Goal: Book appointment/travel/reservation

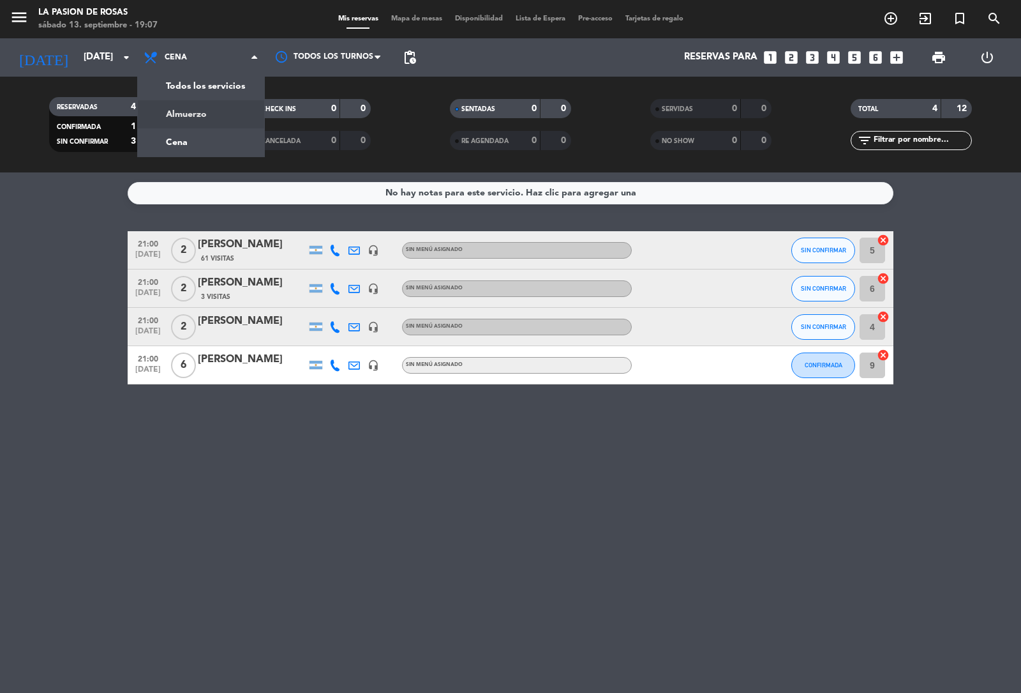
drag, startPoint x: 183, startPoint y: 117, endPoint x: 174, endPoint y: 112, distance: 10.0
click at [182, 117] on div "menu La [PERSON_NAME] [DATE] 13. septiembre - 19:07 Mis reservas Mapa de mesas …" at bounding box center [510, 86] width 1021 height 172
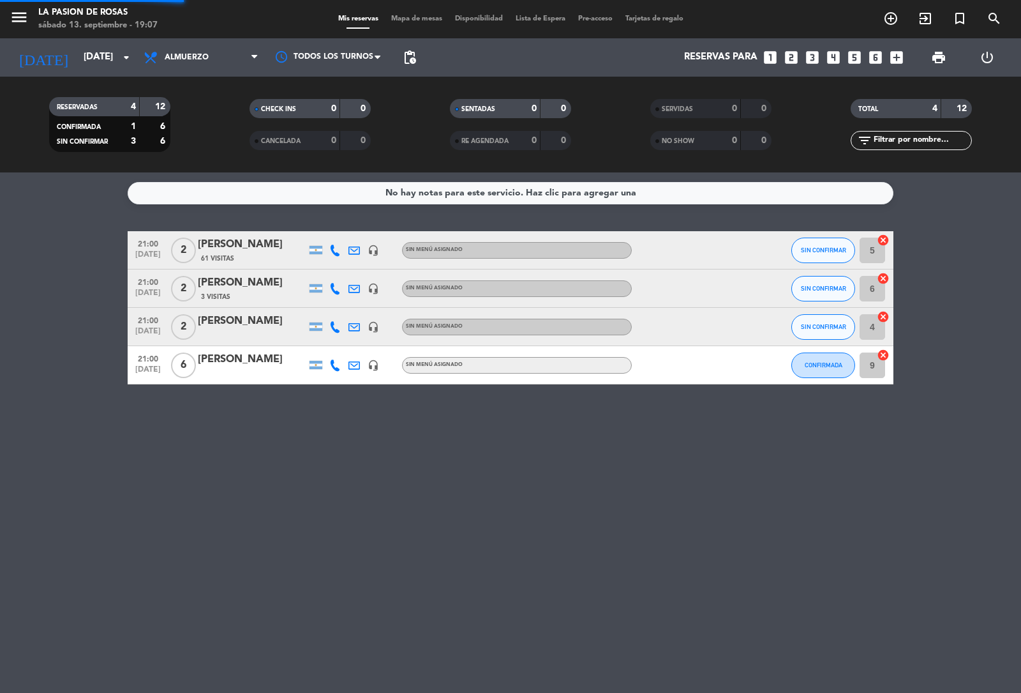
click at [103, 36] on div "menu La [PERSON_NAME] [DATE] 13. septiembre - 19:07 Mis reservas Mapa de mesas …" at bounding box center [510, 19] width 1021 height 38
click at [103, 47] on input "[DATE]" at bounding box center [138, 57] width 123 height 24
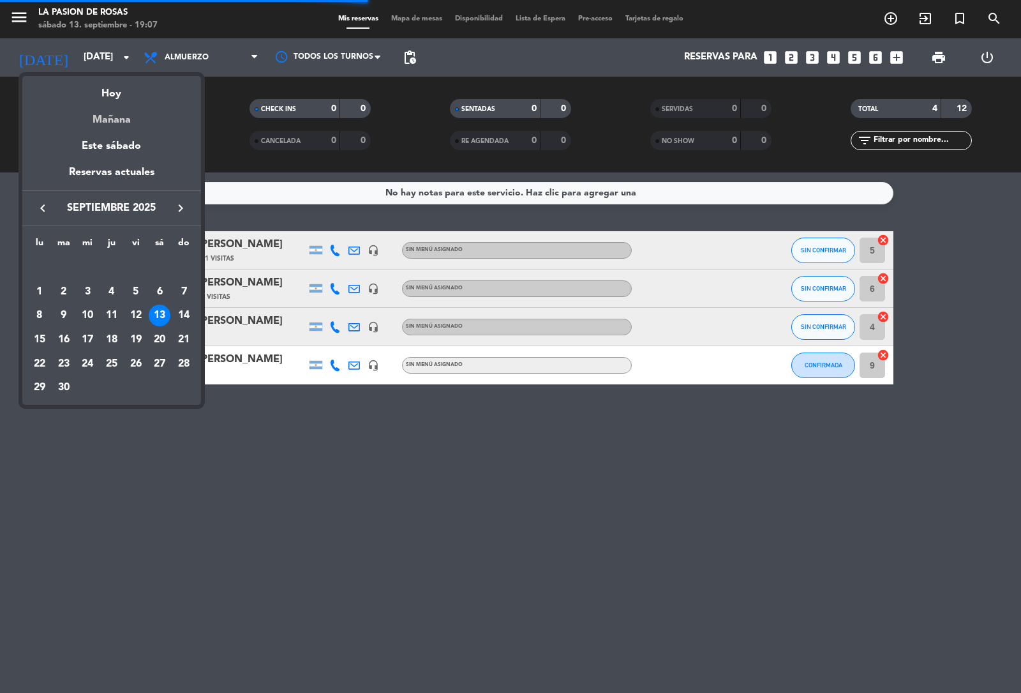
click at [112, 115] on div "Mañana" at bounding box center [111, 115] width 179 height 26
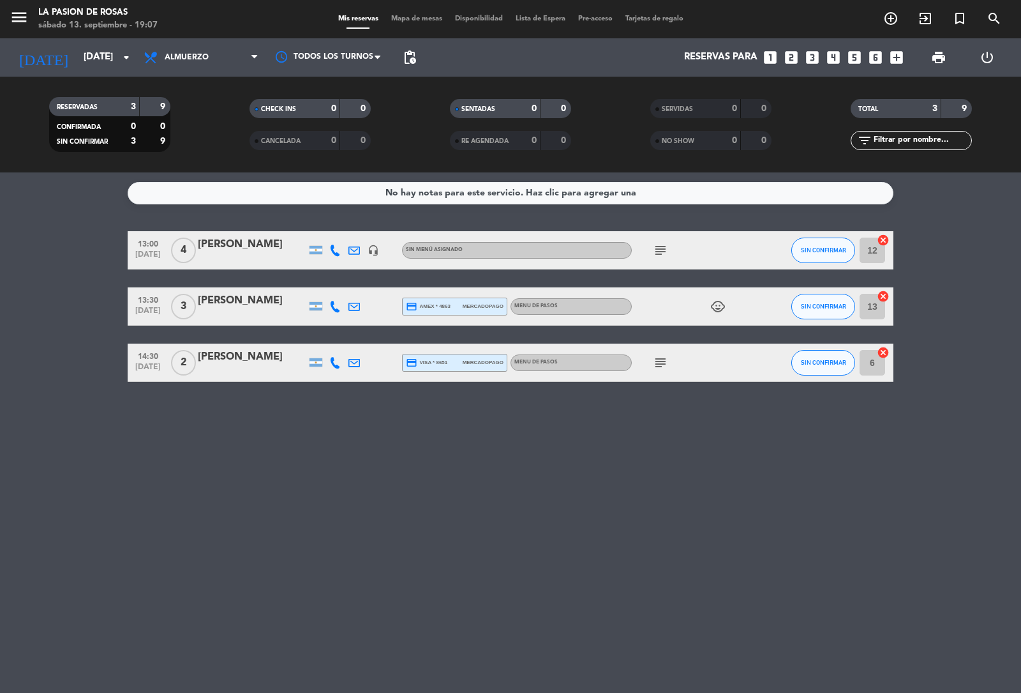
click at [668, 247] on span "subject" at bounding box center [660, 250] width 19 height 15
click at [656, 244] on icon "subject" at bounding box center [660, 250] width 15 height 15
click at [656, 352] on div "subject" at bounding box center [689, 362] width 115 height 38
click at [659, 362] on icon "subject" at bounding box center [660, 362] width 15 height 15
click at [601, 423] on div "No hay notas para este servicio. Haz clic para agregar una 13:00 [DATE] 4 [PERS…" at bounding box center [510, 432] width 1021 height 520
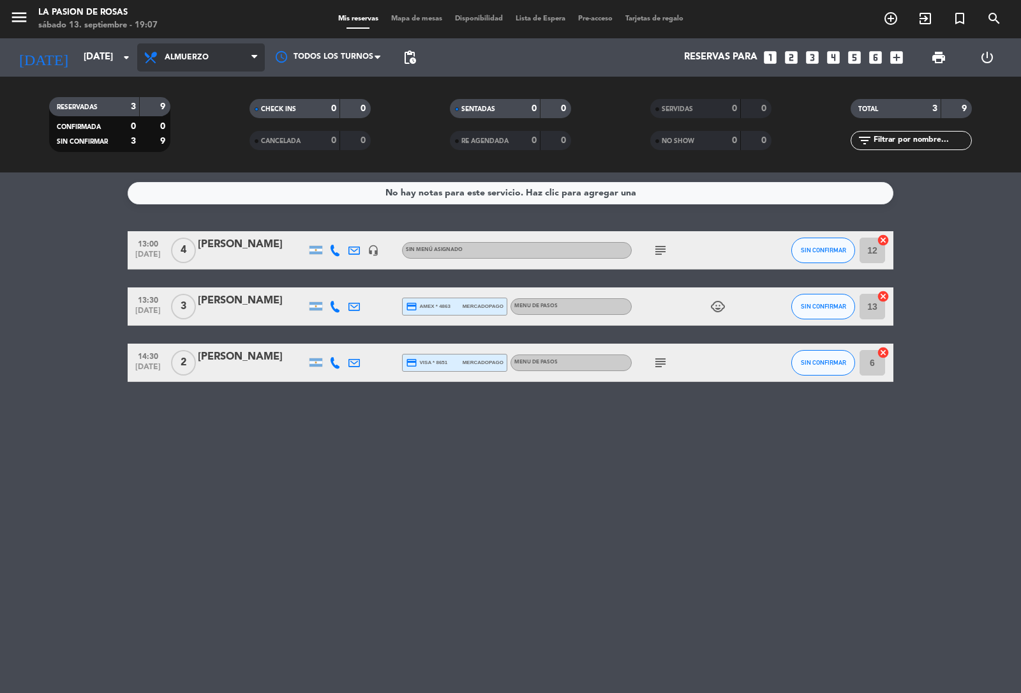
click at [202, 53] on span "Almuerzo" at bounding box center [187, 57] width 44 height 9
drag, startPoint x: 186, startPoint y: 142, endPoint x: 135, endPoint y: 64, distance: 92.8
click at [186, 141] on div "menu La [PERSON_NAME] [DATE] 13. septiembre - 19:07 Mis reservas Mapa de mesas …" at bounding box center [510, 86] width 1021 height 172
click at [119, 50] on icon "arrow_drop_down" at bounding box center [126, 57] width 15 height 15
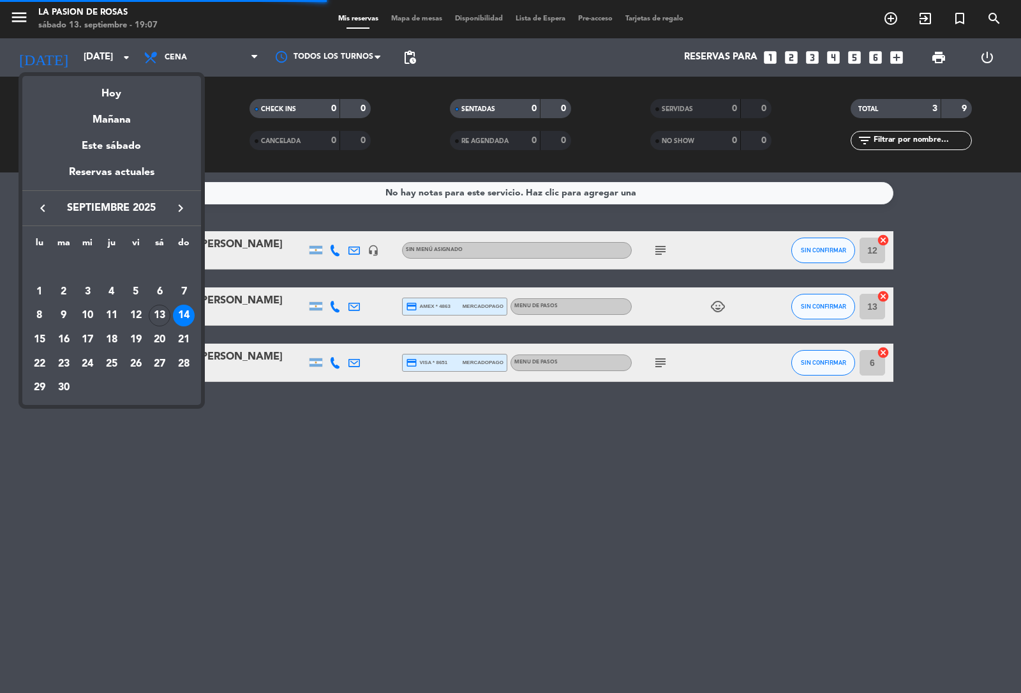
drag, startPoint x: 119, startPoint y: 80, endPoint x: 119, endPoint y: 86, distance: 6.4
click at [120, 83] on div "Hoy" at bounding box center [111, 89] width 179 height 26
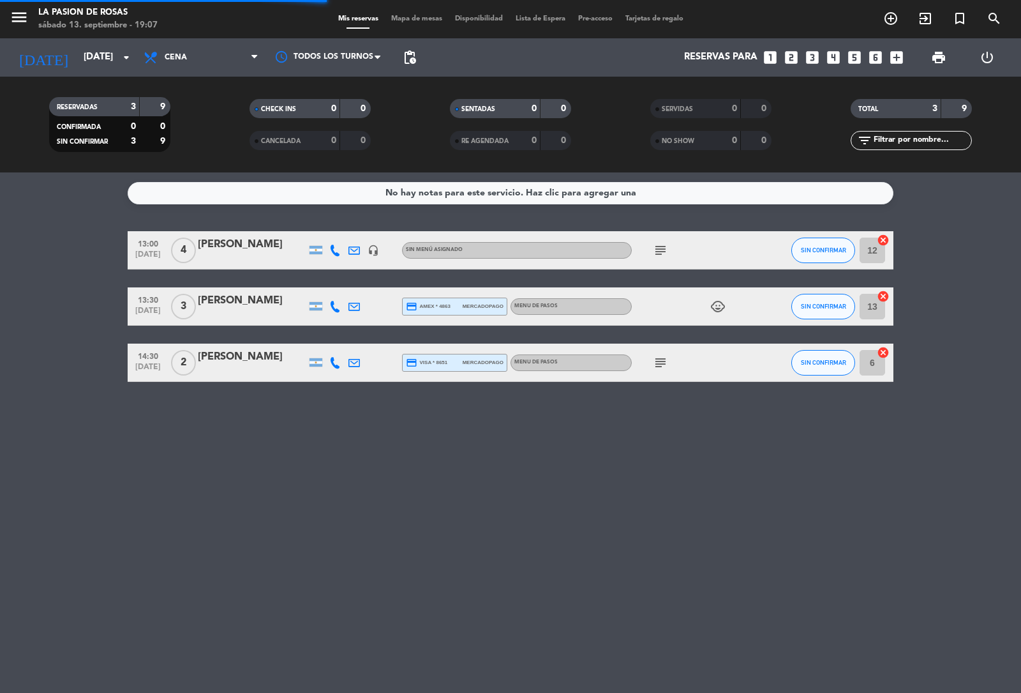
type input "[DATE]"
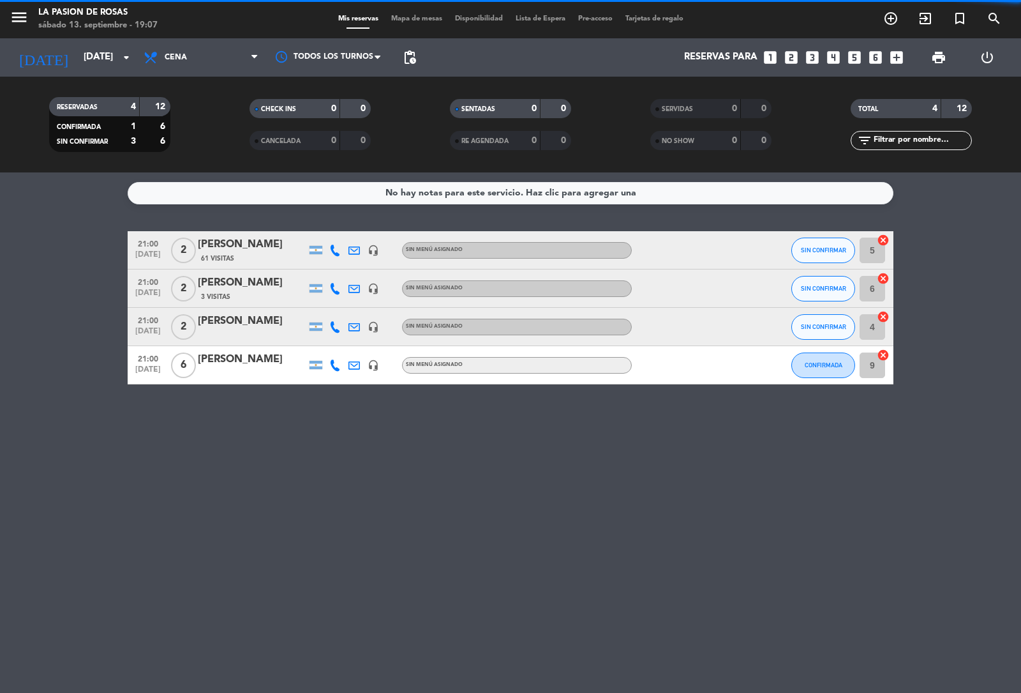
click at [8, 244] on bookings-row "21:00 [DATE] 2 [PERSON_NAME] 61 Visitas headset_mic Sin menú asignado SIN CONFI…" at bounding box center [510, 307] width 1021 height 153
